Goal: Book appointment/travel/reservation

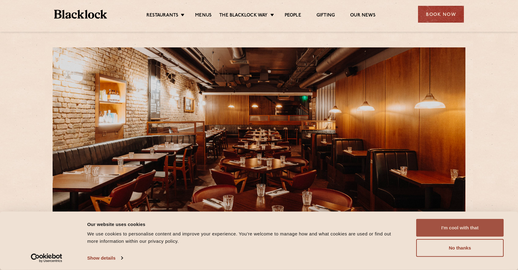
click at [463, 228] on button "I'm cool with that" at bounding box center [459, 228] width 87 height 18
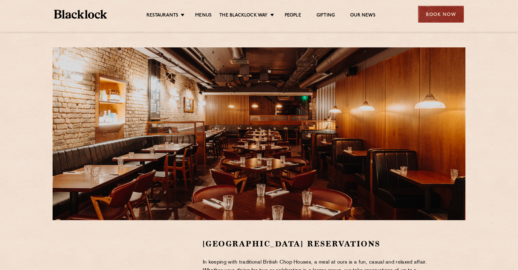
click at [432, 15] on div "Book Now" at bounding box center [441, 14] width 46 height 17
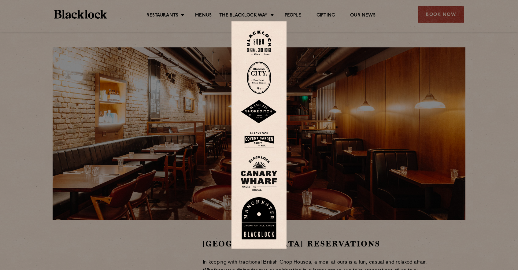
click at [269, 139] on img at bounding box center [258, 140] width 37 height 20
